Goal: Communication & Community: Participate in discussion

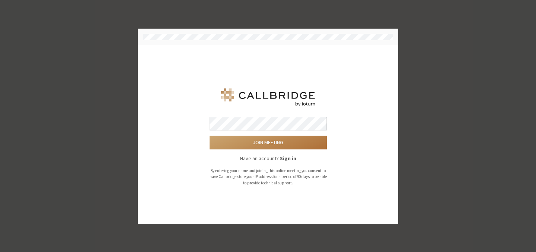
click at [250, 140] on button "Join meeting" at bounding box center [268, 143] width 117 height 14
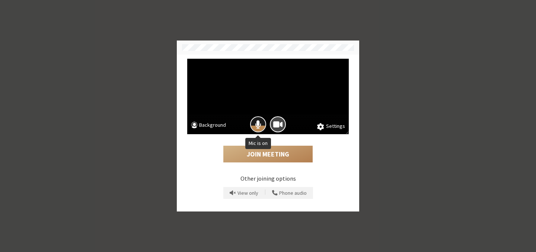
click at [253, 124] on button "Mic is on" at bounding box center [258, 124] width 16 height 16
click at [277, 122] on span "Camera is on" at bounding box center [277, 124] width 9 height 10
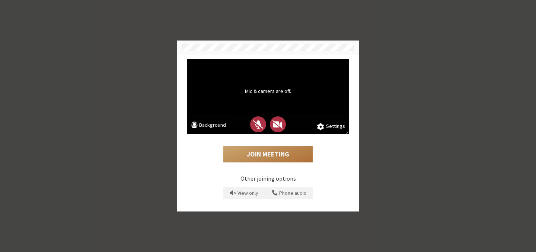
click at [269, 154] on button "Join Meeting" at bounding box center [267, 154] width 89 height 17
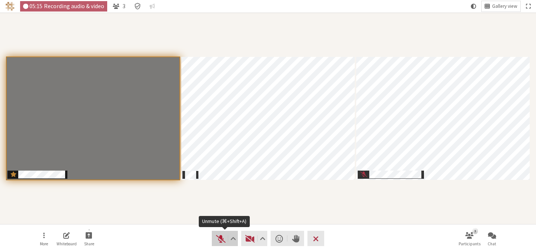
click at [220, 237] on span "Unmute (⌘+Shift+A)" at bounding box center [220, 239] width 10 height 10
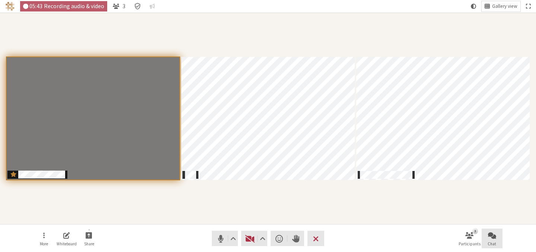
click at [489, 236] on span "Open chat" at bounding box center [492, 235] width 8 height 9
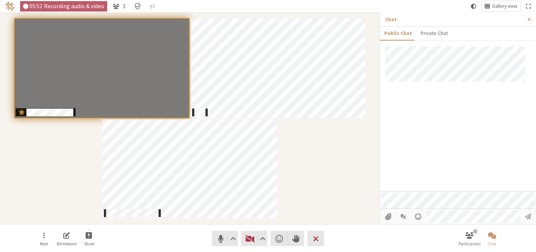
drag, startPoint x: 463, startPoint y: 158, endPoint x: 451, endPoint y: 182, distance: 26.8
click at [463, 158] on div at bounding box center [458, 118] width 156 height 145
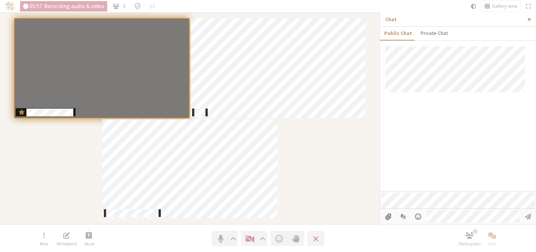
click at [529, 21] on span "Close sidebar" at bounding box center [528, 20] width 3 height 6
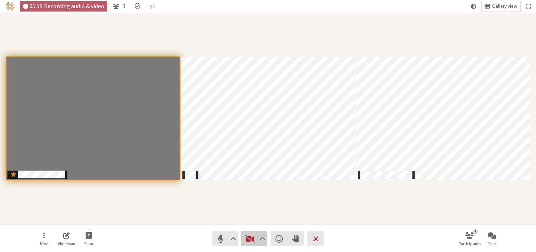
click at [250, 240] on span "Start video (⌘+Shift+V)" at bounding box center [250, 239] width 10 height 10
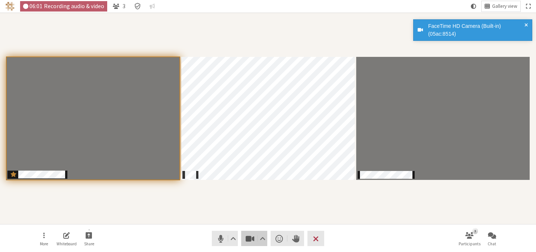
click at [249, 239] on span "Stop video (⌘+Shift+V)" at bounding box center [250, 239] width 10 height 10
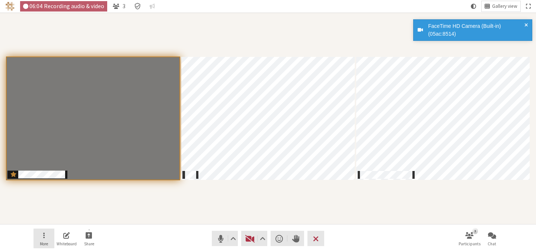
click at [38, 239] on button "More" at bounding box center [43, 239] width 21 height 20
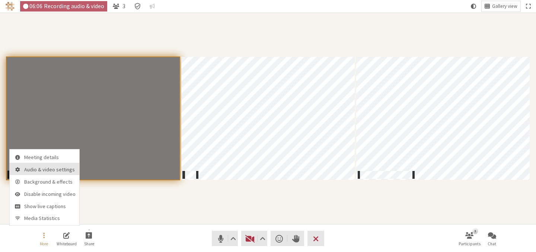
click at [35, 167] on span "Audio & video settings" at bounding box center [49, 170] width 51 height 6
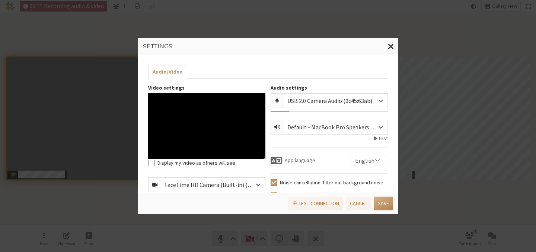
click at [374, 138] on span "button" at bounding box center [375, 139] width 3 height 6
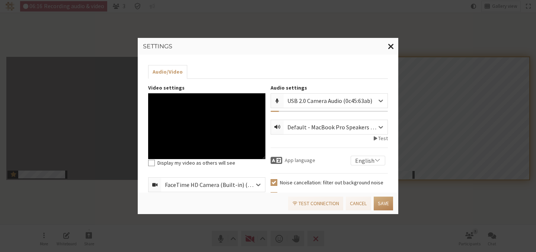
click at [389, 48] on span "Close modal" at bounding box center [391, 46] width 6 height 9
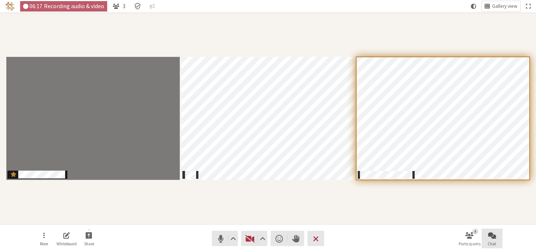
drag, startPoint x: 499, startPoint y: 228, endPoint x: 498, endPoint y: 236, distance: 7.5
click at [498, 234] on nav "More Whiteboard Share Audio Video Send a reaction Raise hand Leave 3 Participan…" at bounding box center [267, 239] width 469 height 28
click at [497, 236] on button "Chat" at bounding box center [492, 239] width 21 height 20
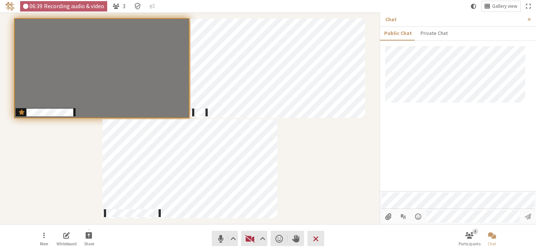
click at [160, 220] on section "Participants" at bounding box center [190, 119] width 380 height 212
click at [85, 243] on span "Share" at bounding box center [89, 244] width 10 height 4
click at [91, 221] on span "Share my screen" at bounding box center [95, 219] width 54 height 6
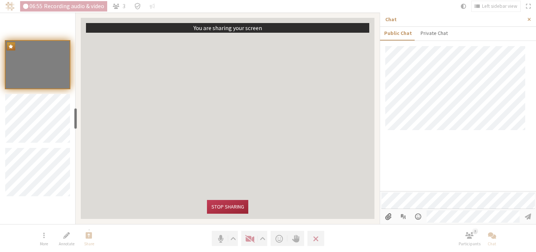
click at [438, 169] on div at bounding box center [458, 118] width 156 height 145
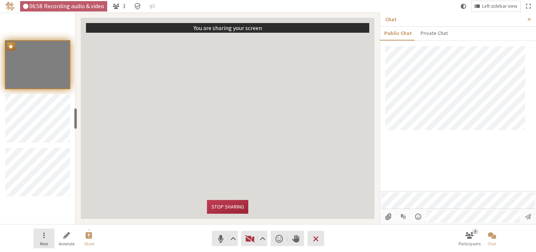
click at [52, 235] on button "More" at bounding box center [43, 239] width 21 height 20
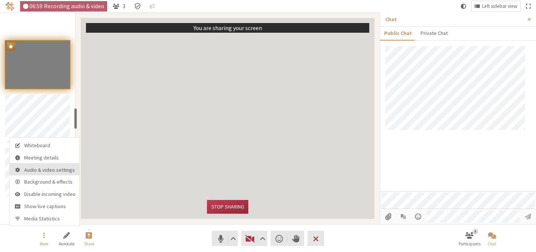
click at [51, 172] on span "Audio & video settings" at bounding box center [49, 170] width 51 height 6
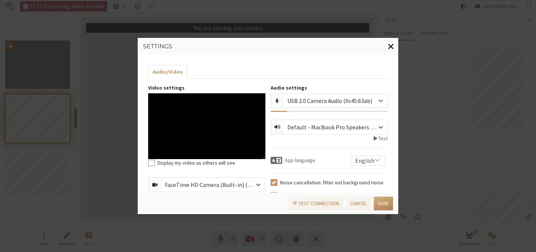
click at [391, 46] on span "Close modal" at bounding box center [391, 46] width 6 height 9
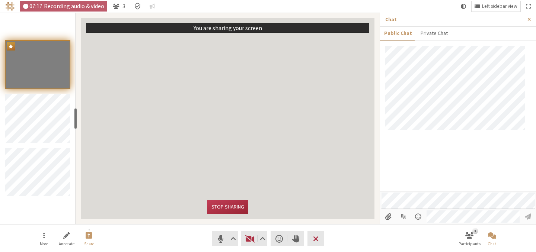
click at [421, 176] on div at bounding box center [458, 118] width 156 height 145
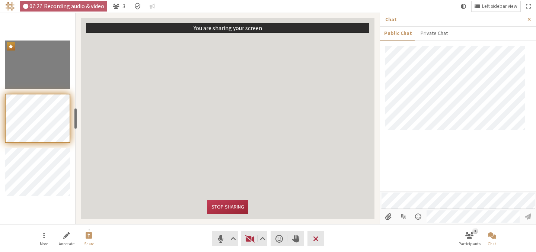
click at [160, 228] on nav "More Annotate Share Audio Video Send a reaction Raise hand Leave 3 Participants…" at bounding box center [267, 239] width 469 height 28
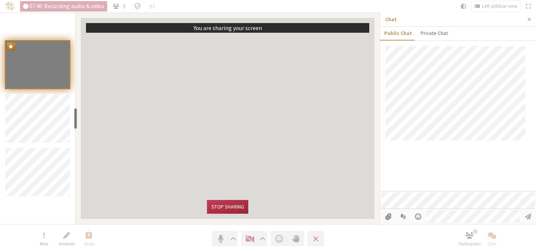
click at [425, 176] on div at bounding box center [458, 118] width 156 height 145
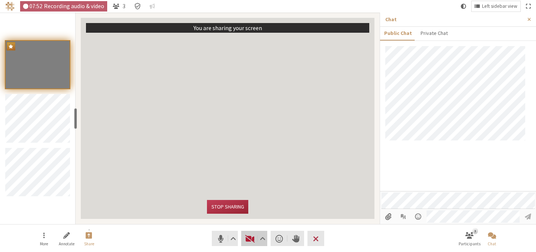
click at [249, 241] on span "Start video (⌘+Shift+V)" at bounding box center [250, 239] width 10 height 10
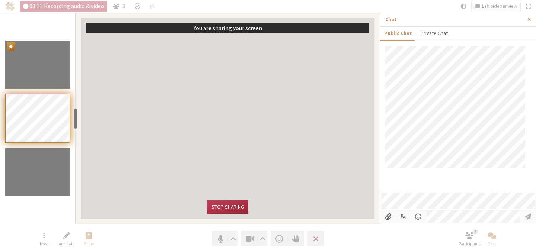
click at [434, 176] on div at bounding box center [458, 118] width 156 height 145
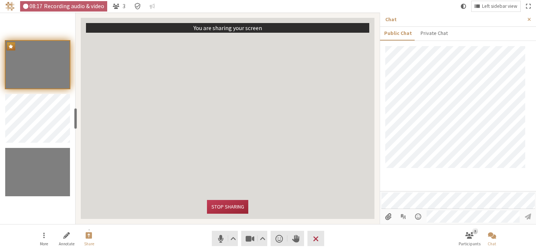
click at [447, 191] on div at bounding box center [458, 118] width 156 height 145
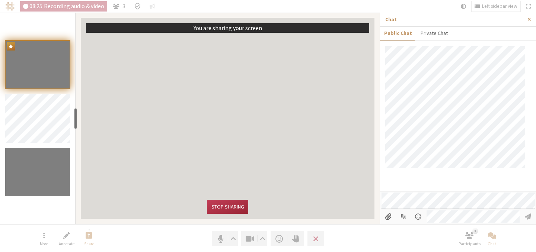
scroll to position [10, 0]
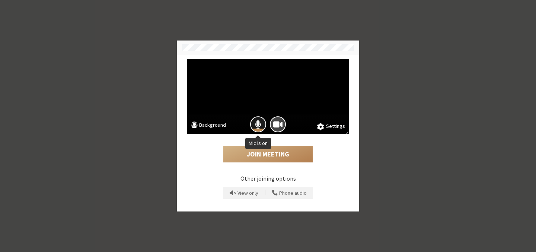
click at [260, 128] on span "Mic is on" at bounding box center [258, 124] width 6 height 10
click at [282, 124] on span "Camera is on" at bounding box center [277, 124] width 9 height 10
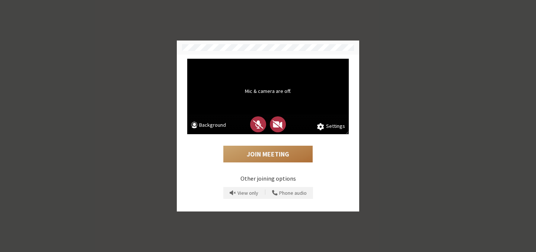
click at [271, 156] on button "Join Meeting" at bounding box center [267, 154] width 89 height 17
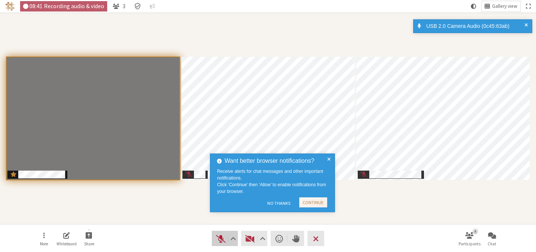
click at [219, 239] on span "Unmute (⌘+Shift+A)" at bounding box center [220, 239] width 10 height 10
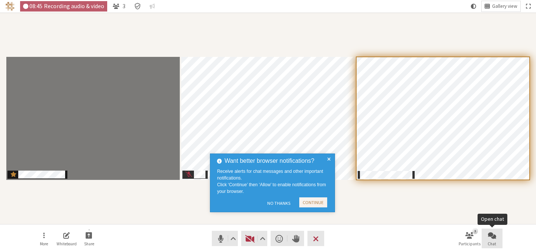
click at [497, 236] on button "Chat" at bounding box center [492, 239] width 21 height 20
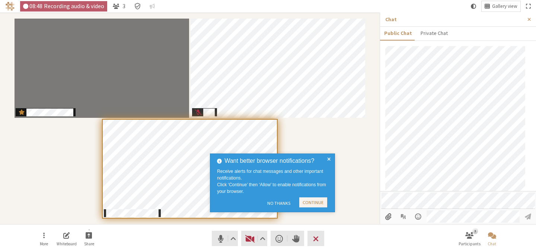
scroll to position [37, 0]
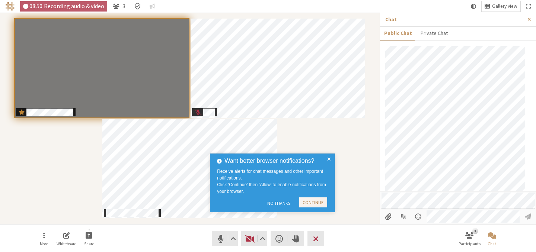
click at [355, 180] on div "Participants" at bounding box center [189, 118] width 369 height 201
click at [224, 240] on span "Mute (⌘+Shift+A)" at bounding box center [220, 239] width 10 height 10
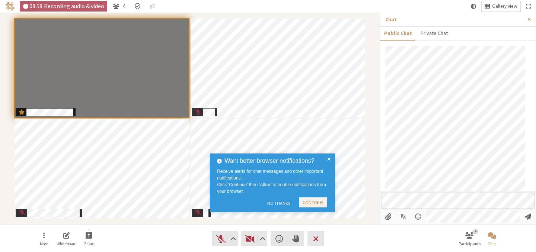
click at [330, 160] on span at bounding box center [328, 183] width 3 height 53
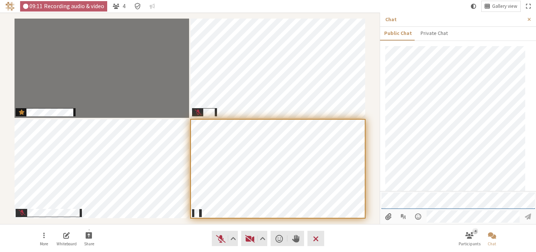
scroll to position [92, 0]
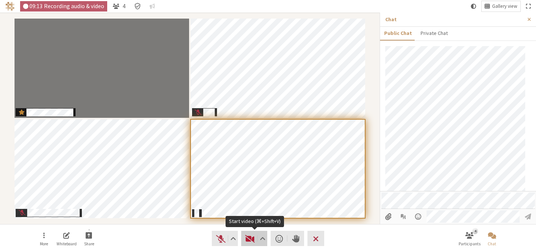
click at [250, 243] on span "Start video (⌘+Shift+V)" at bounding box center [250, 239] width 10 height 10
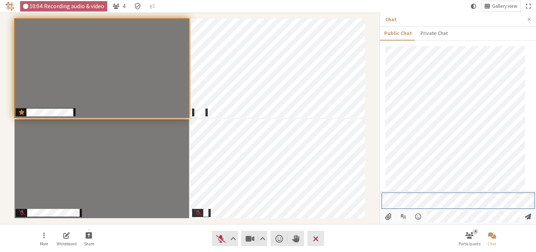
scroll to position [113, 0]
